Goal: Contribute content: Contribute content

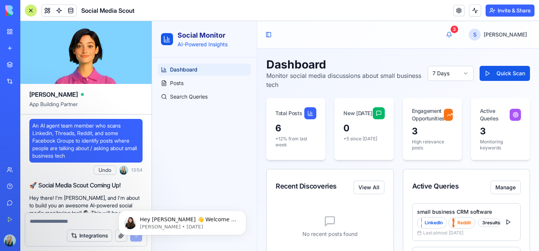
scroll to position [205, 0]
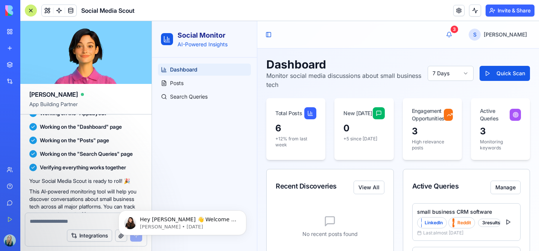
click at [312, 146] on p "+12% from last week" at bounding box center [295, 142] width 41 height 12
click at [290, 130] on div "6" at bounding box center [295, 128] width 41 height 12
click at [187, 85] on link "Posts" at bounding box center [204, 83] width 93 height 12
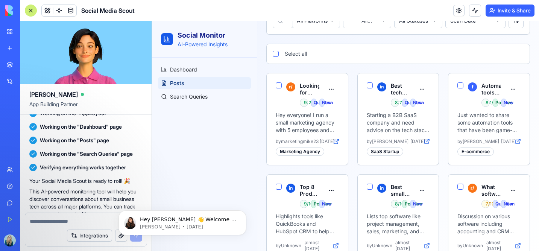
scroll to position [83, 0]
click at [298, 119] on p "Hey everyone! I run a small marketing agency with 5 employees and we're struggl…" at bounding box center [307, 122] width 63 height 23
click at [335, 143] on icon at bounding box center [336, 141] width 4 height 4
click at [426, 144] on icon at bounding box center [427, 141] width 6 height 6
click at [517, 143] on icon at bounding box center [518, 141] width 4 height 4
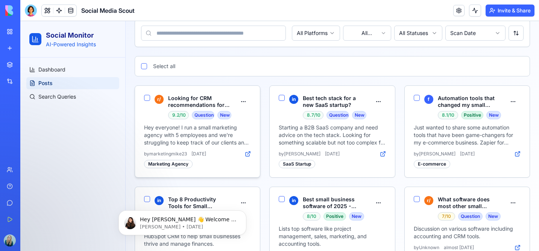
scroll to position [71, 0]
click at [248, 151] on icon at bounding box center [248, 153] width 6 height 6
click at [182, 129] on p "Hey everyone! I run a small marketing agency with 5 employees and we're struggl…" at bounding box center [197, 134] width 107 height 23
click at [182, 103] on h3 "Looking for CRM recommendations for my small agency" at bounding box center [199, 100] width 63 height 13
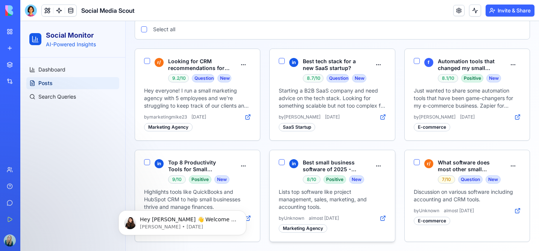
scroll to position [0, 0]
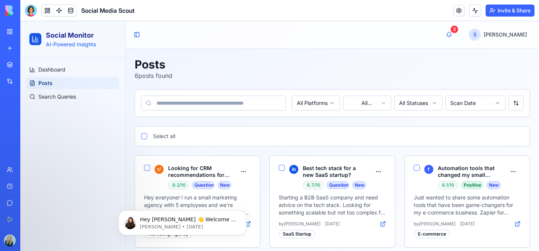
click at [474, 111] on div "All Platforms All Sentiments All Statuses Scan Date" at bounding box center [332, 103] width 395 height 27
click at [471, 102] on html "Social Monitor AI-Powered Insights Dashboard Posts Search Queries Toggle Sideba…" at bounding box center [279, 189] width 519 height 337
click at [85, 98] on link "Search Queries" at bounding box center [72, 97] width 93 height 12
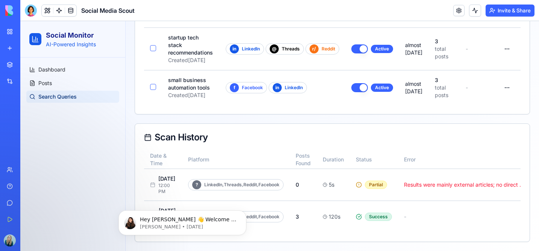
scroll to position [180, 0]
click at [45, 83] on span "Posts" at bounding box center [45, 83] width 14 height 8
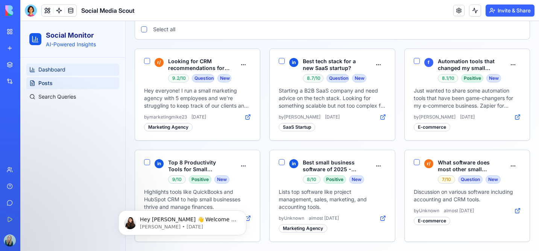
click at [47, 73] on span "Dashboard" at bounding box center [51, 70] width 27 height 8
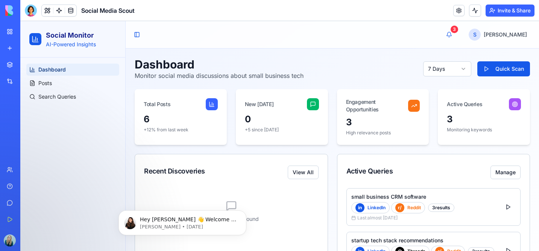
click at [27, 43] on link "New app" at bounding box center [17, 48] width 30 height 15
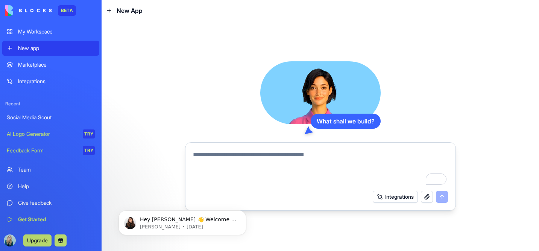
click at [199, 159] on textarea "To enrich screen reader interactions, please activate Accessibility in Grammarl…" at bounding box center [320, 168] width 255 height 36
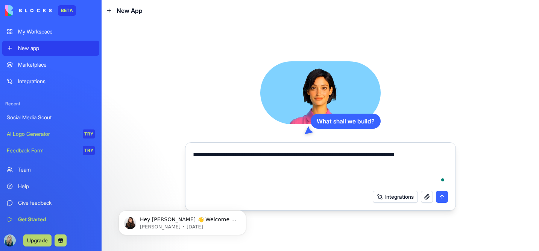
type textarea "**********"
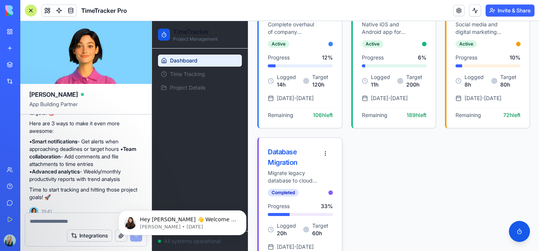
scroll to position [191, 0]
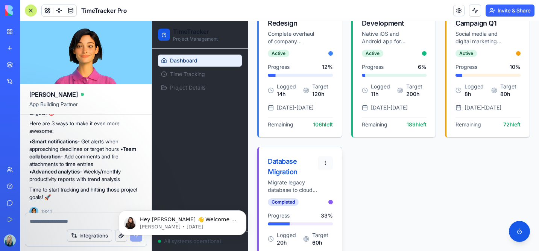
click at [325, 170] on html "TimeTracker Project Management Dashboard Time Tracking Project Details All syst…" at bounding box center [345, 62] width 387 height 465
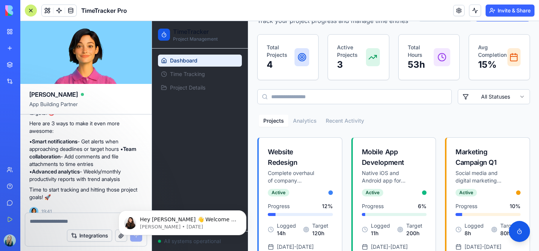
scroll to position [0, 0]
